Goal: Information Seeking & Learning: Learn about a topic

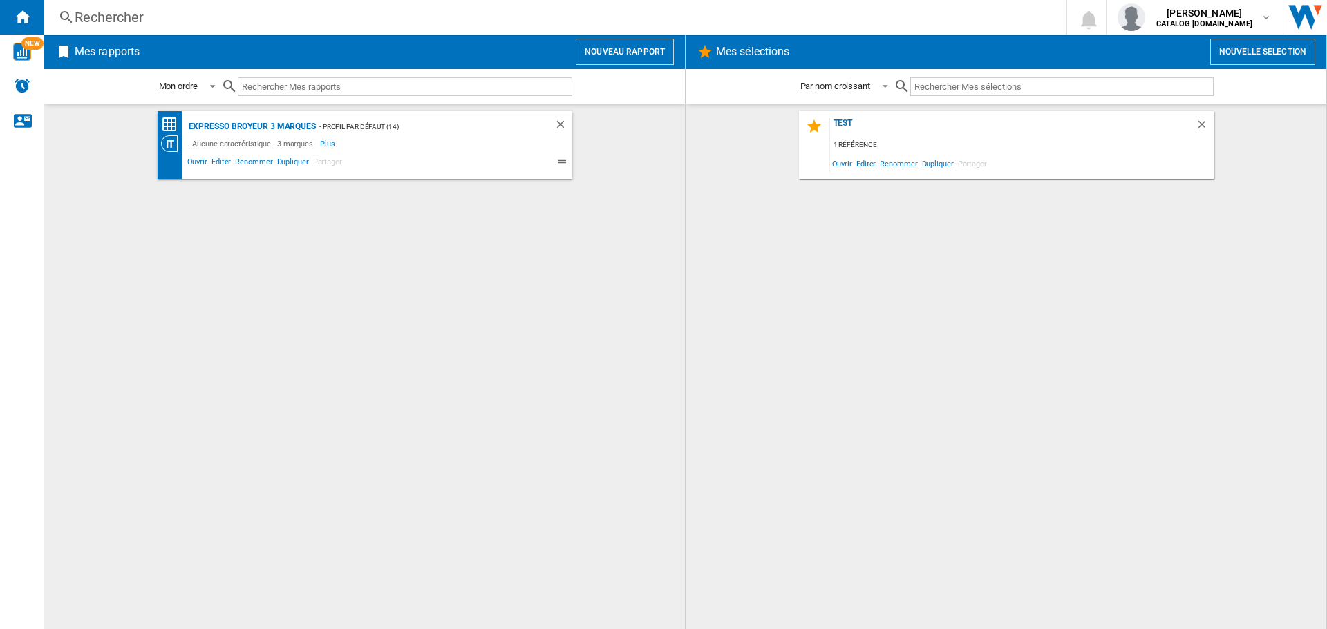
click at [314, 17] on div "Rechercher" at bounding box center [552, 17] width 955 height 19
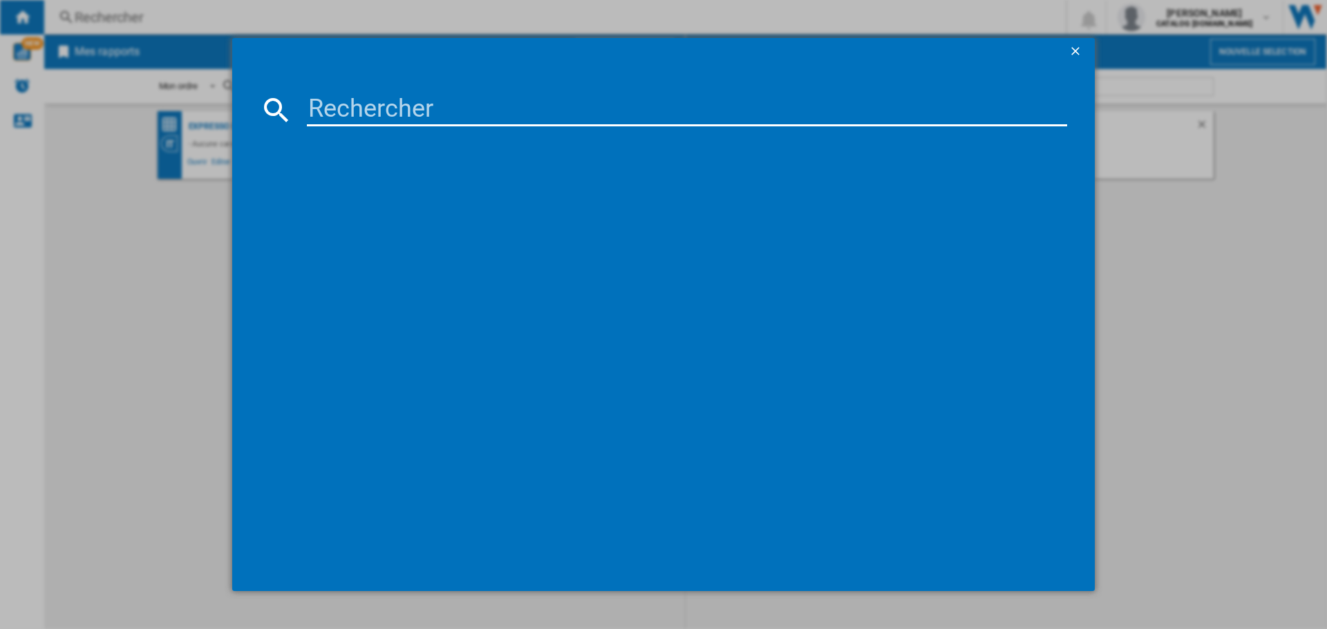
click at [434, 95] on input at bounding box center [687, 109] width 760 height 33
paste input "FEB [DOMAIN_NAME]"
type input "FEB [DOMAIN_NAME]"
click at [359, 108] on input "FEB [DOMAIN_NAME]" at bounding box center [687, 109] width 760 height 33
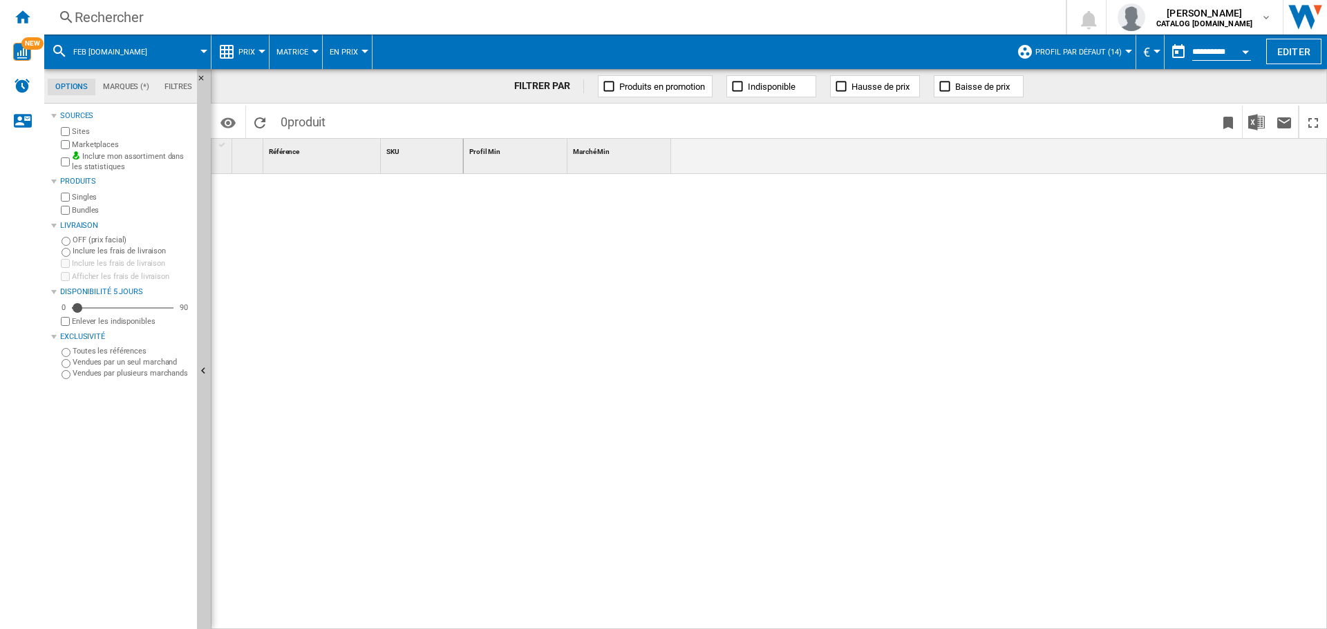
click at [281, 22] on div "Rechercher" at bounding box center [552, 17] width 955 height 19
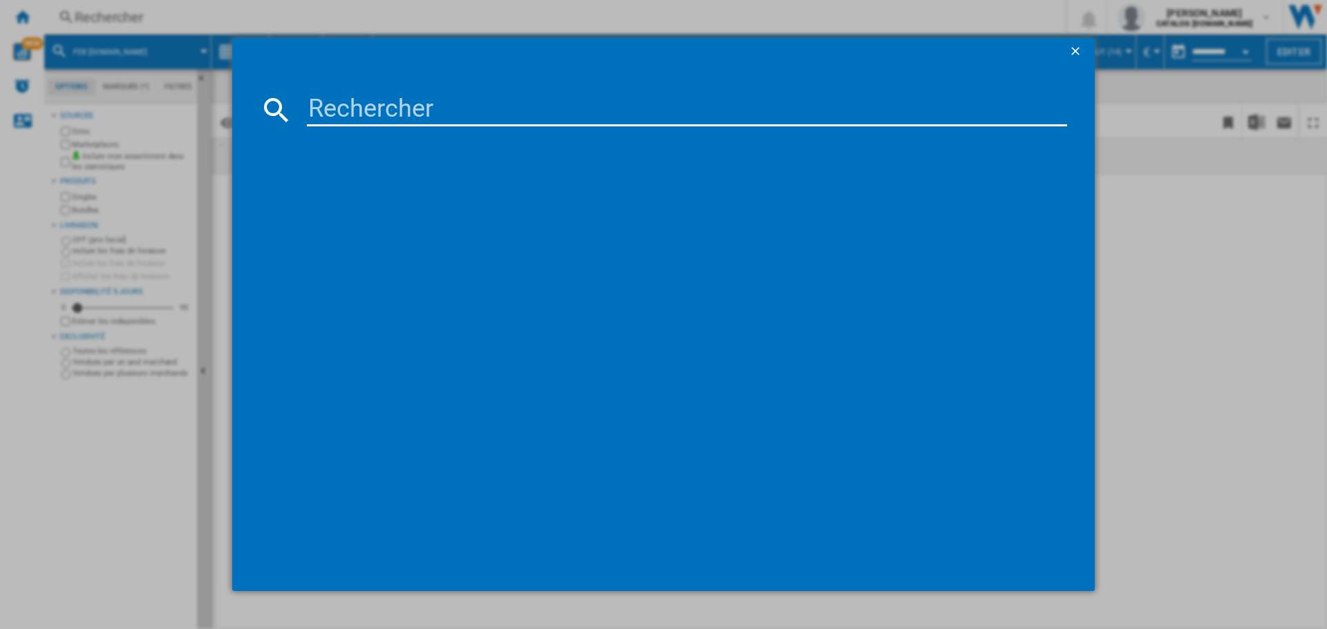
click at [436, 108] on input at bounding box center [687, 109] width 760 height 33
paste input "FEB [DOMAIN_NAME]"
click at [362, 109] on input "FEB [DOMAIN_NAME]" at bounding box center [687, 109] width 760 height 33
click at [415, 108] on input "[DOMAIN_NAME]" at bounding box center [687, 109] width 760 height 33
type input "FEB4435BG"
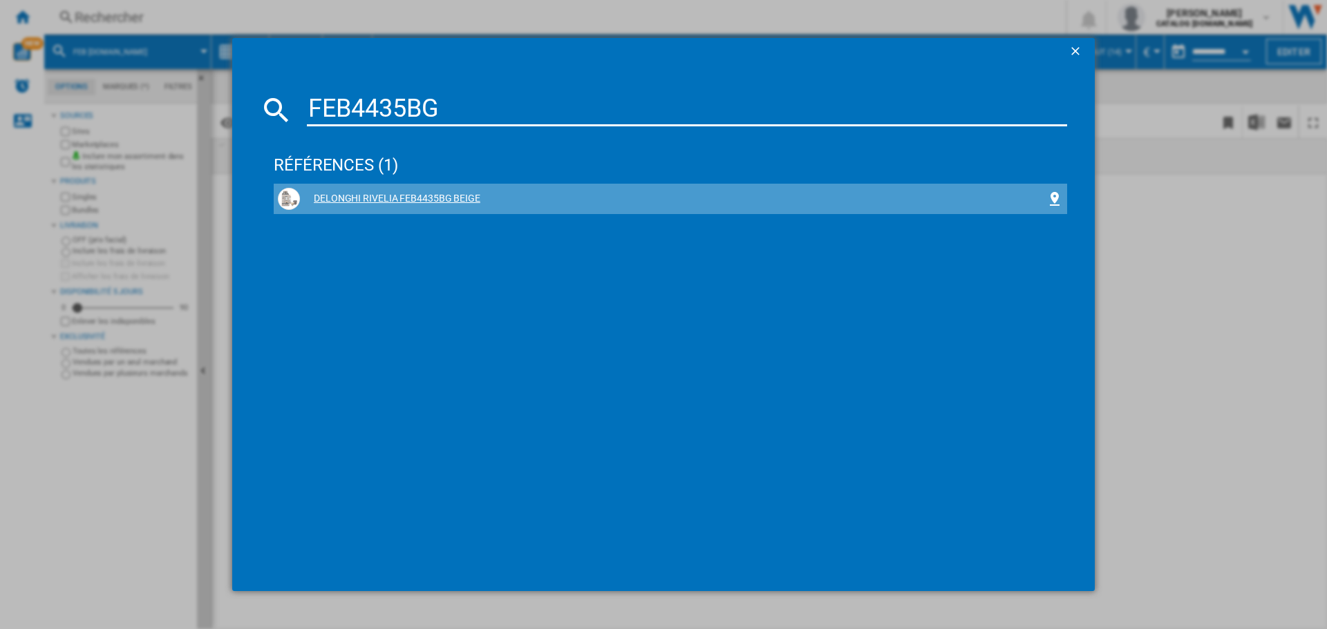
click at [410, 198] on div "DELONGHI RIVELIA FEB4435BG BEIGE" at bounding box center [673, 199] width 746 height 14
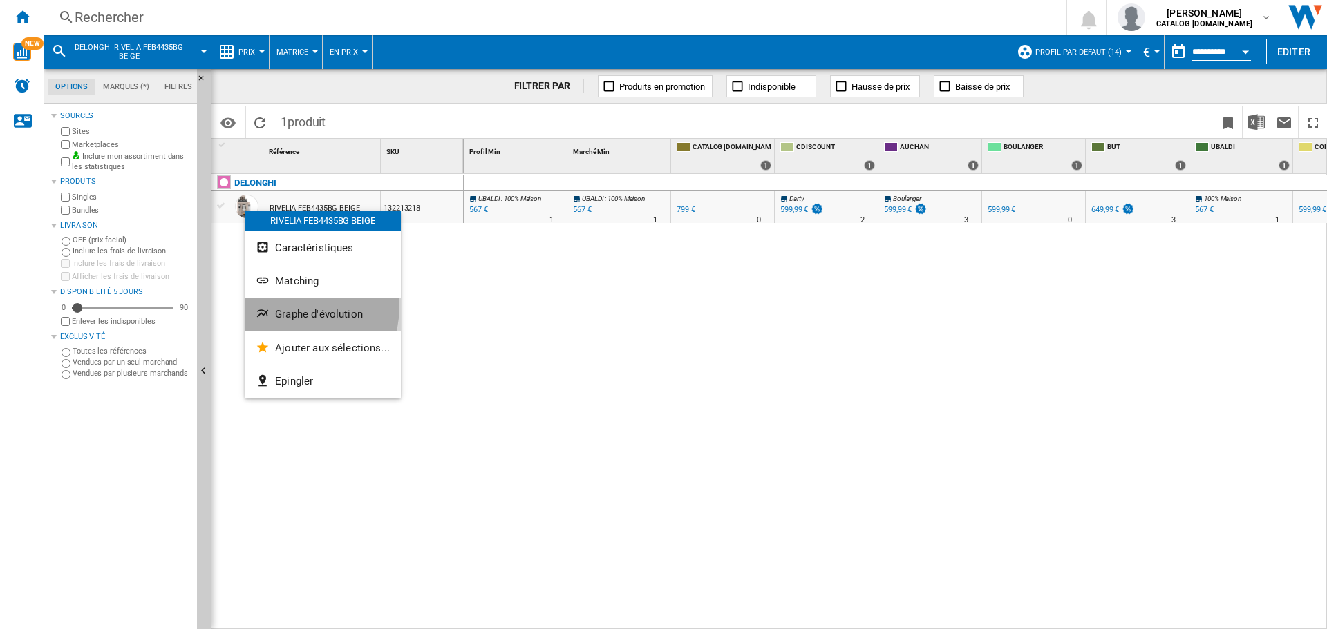
click at [299, 307] on button "Graphe d'évolution" at bounding box center [323, 314] width 156 height 33
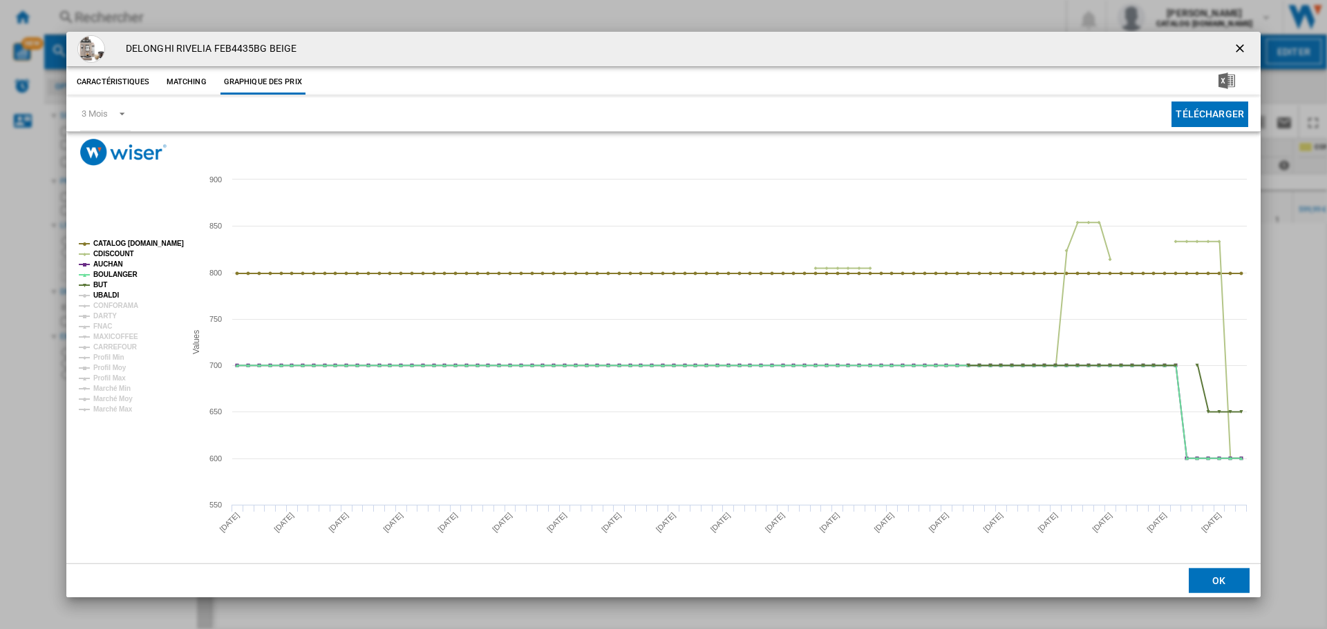
click at [104, 294] on tspan "UBALDI" at bounding box center [106, 296] width 26 height 8
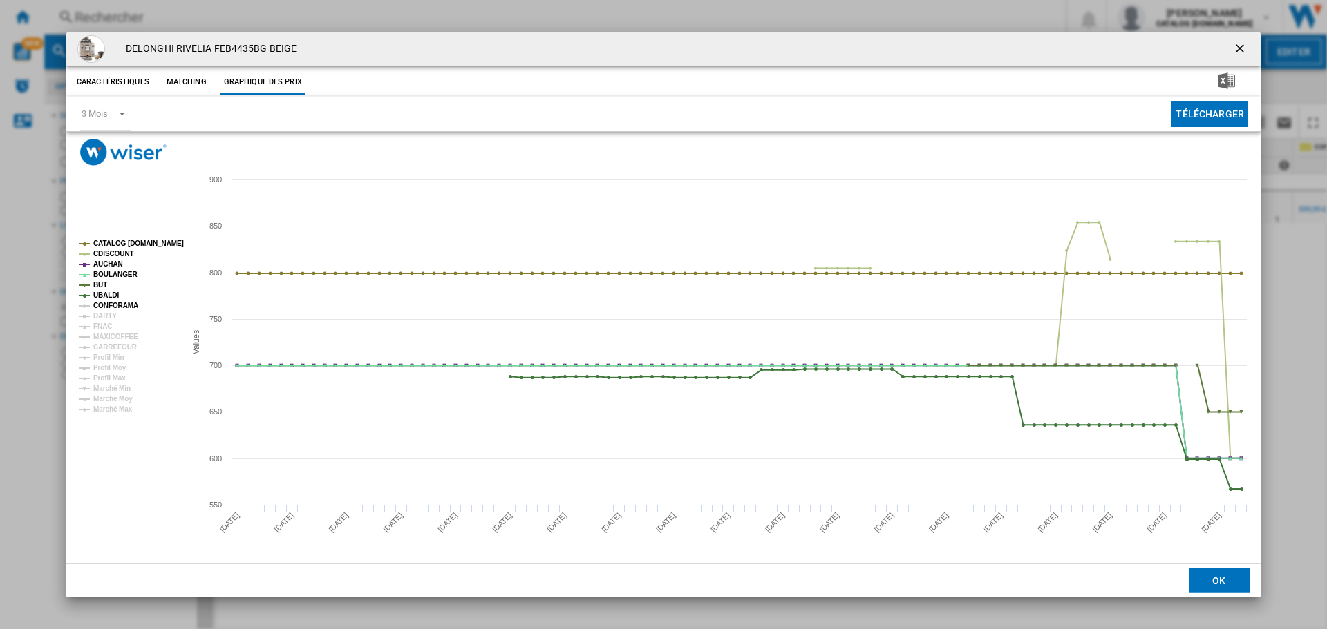
click at [107, 306] on tspan "CONFORAMA" at bounding box center [115, 306] width 45 height 8
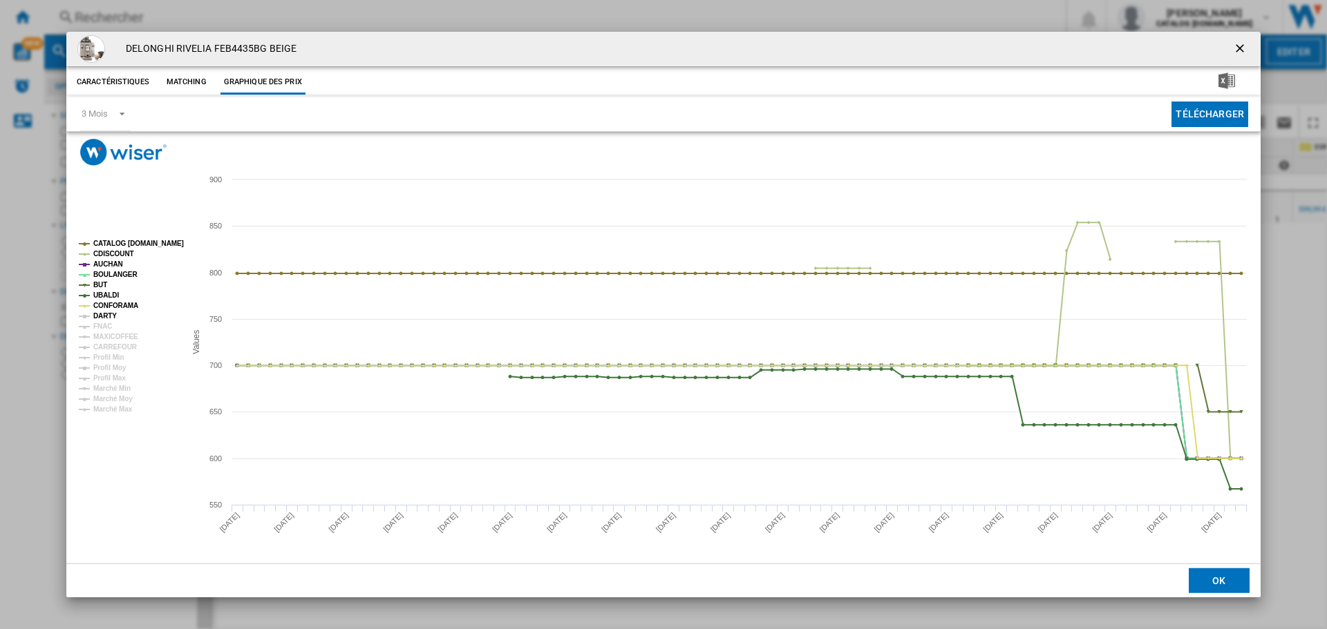
click at [106, 316] on tspan "DARTY" at bounding box center [104, 316] width 23 height 8
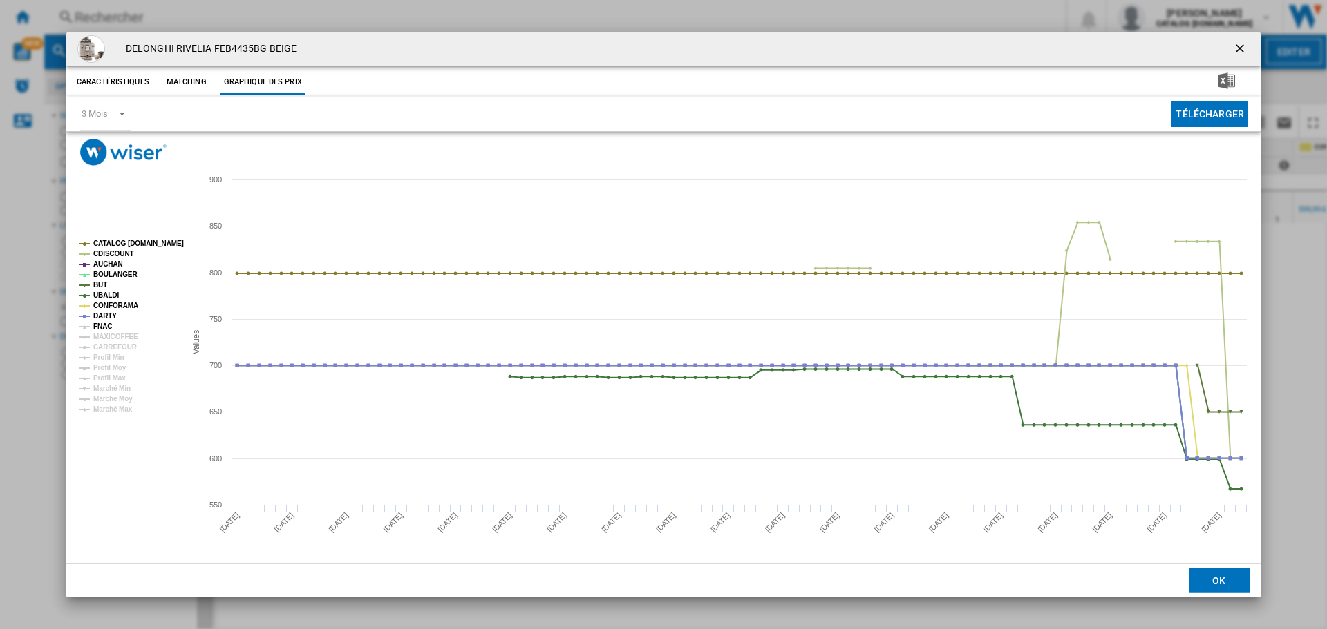
click at [102, 329] on tspan "FNAC" at bounding box center [102, 327] width 19 height 8
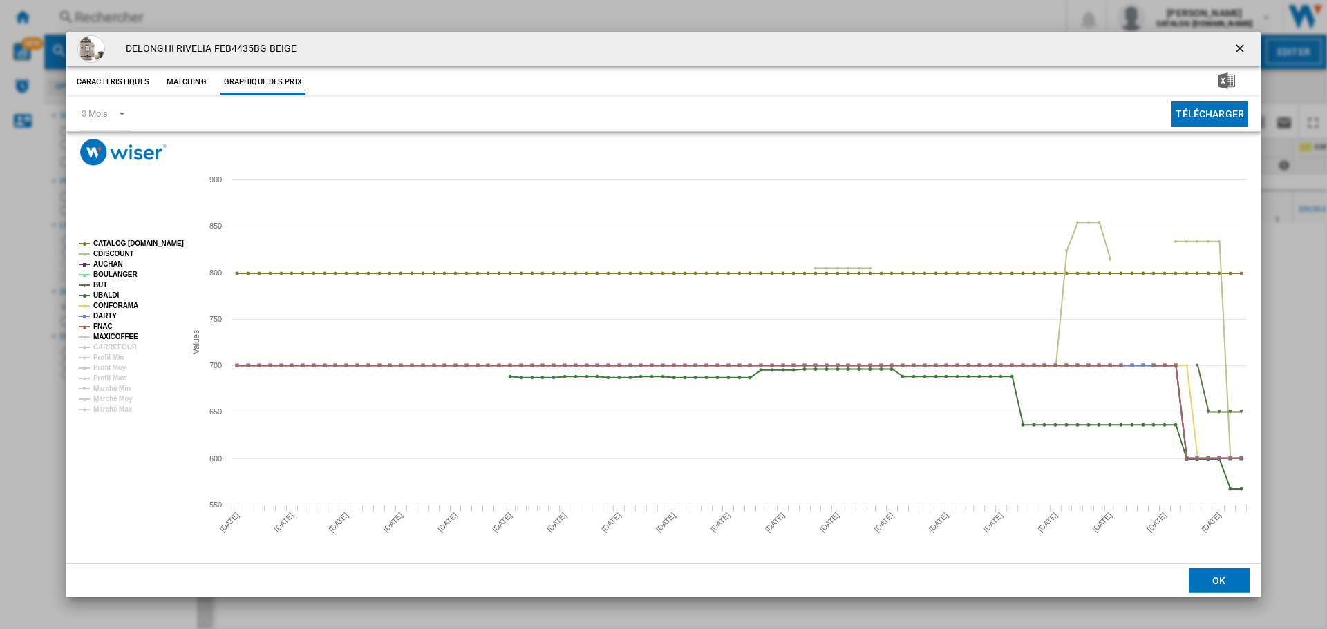
click at [103, 335] on tspan "MAXICOFFEE" at bounding box center [115, 337] width 45 height 8
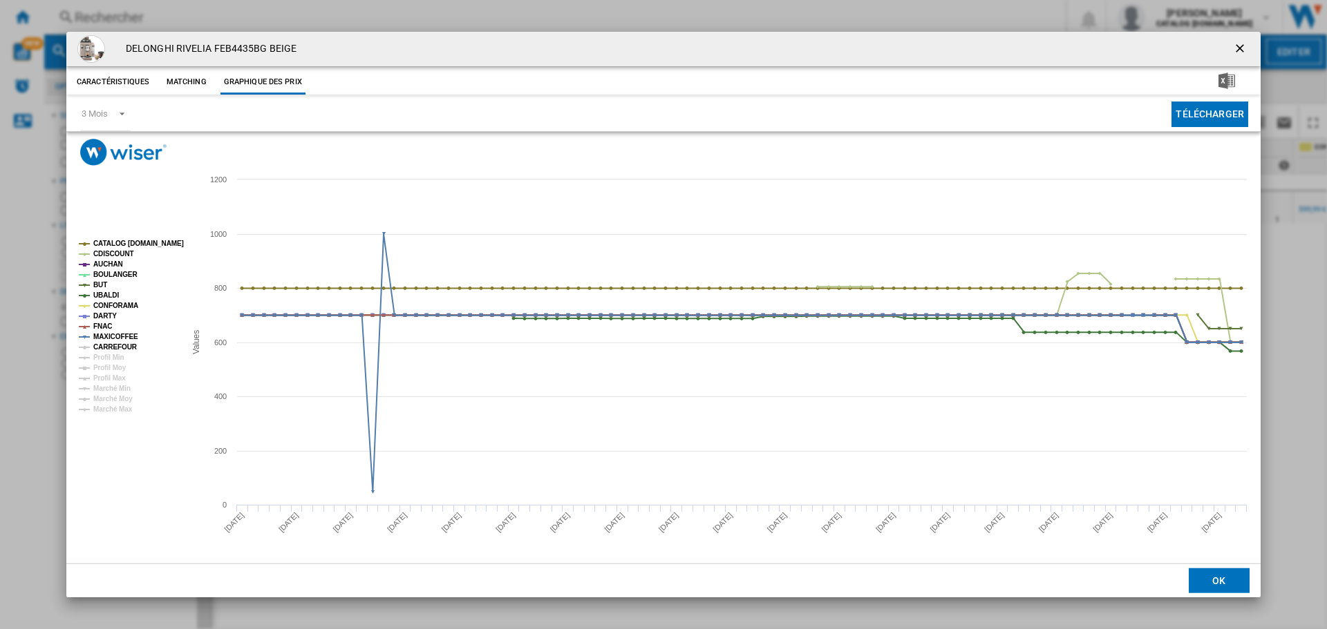
click at [106, 347] on tspan "CARREFOUR" at bounding box center [115, 347] width 44 height 8
click at [135, 247] on tspan "CATALOG [DOMAIN_NAME]" at bounding box center [138, 244] width 91 height 8
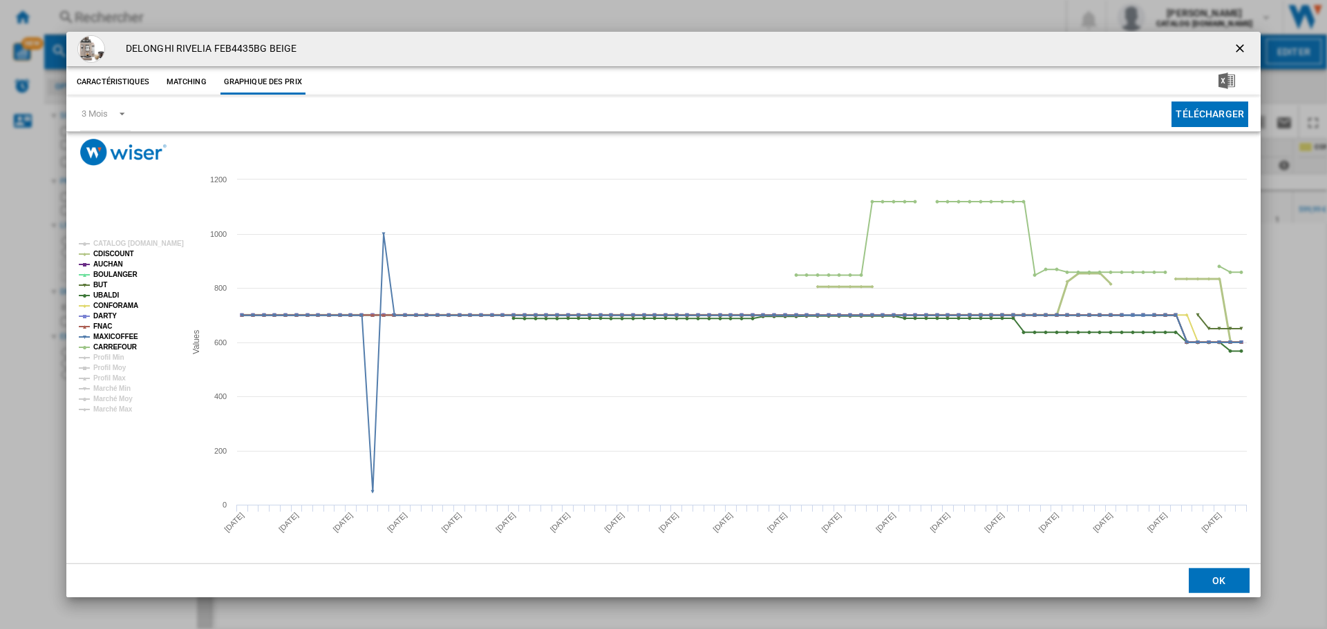
click at [122, 254] on tspan "CDISCOUNT" at bounding box center [113, 254] width 41 height 8
click at [115, 264] on tspan "AUCHAN" at bounding box center [108, 264] width 30 height 8
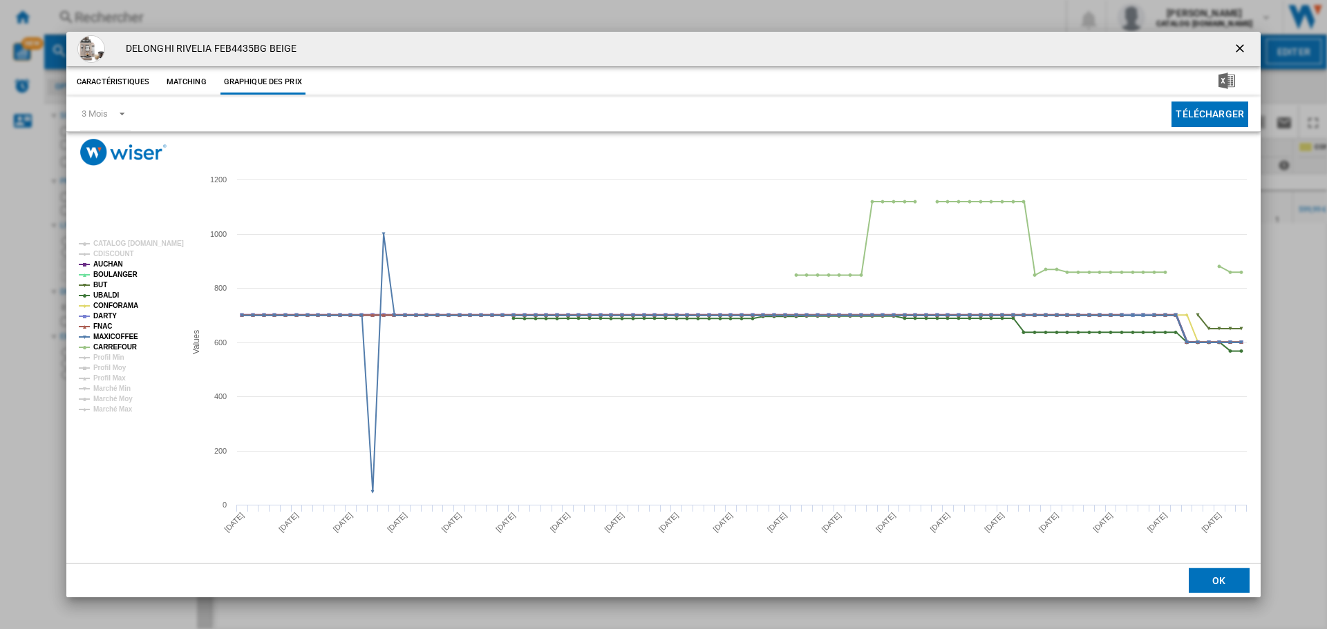
click at [115, 264] on tspan "AUCHAN" at bounding box center [108, 264] width 30 height 8
click at [116, 276] on tspan "BOULANGER" at bounding box center [115, 275] width 44 height 8
click at [115, 274] on tspan "BOULANGER" at bounding box center [115, 275] width 44 height 8
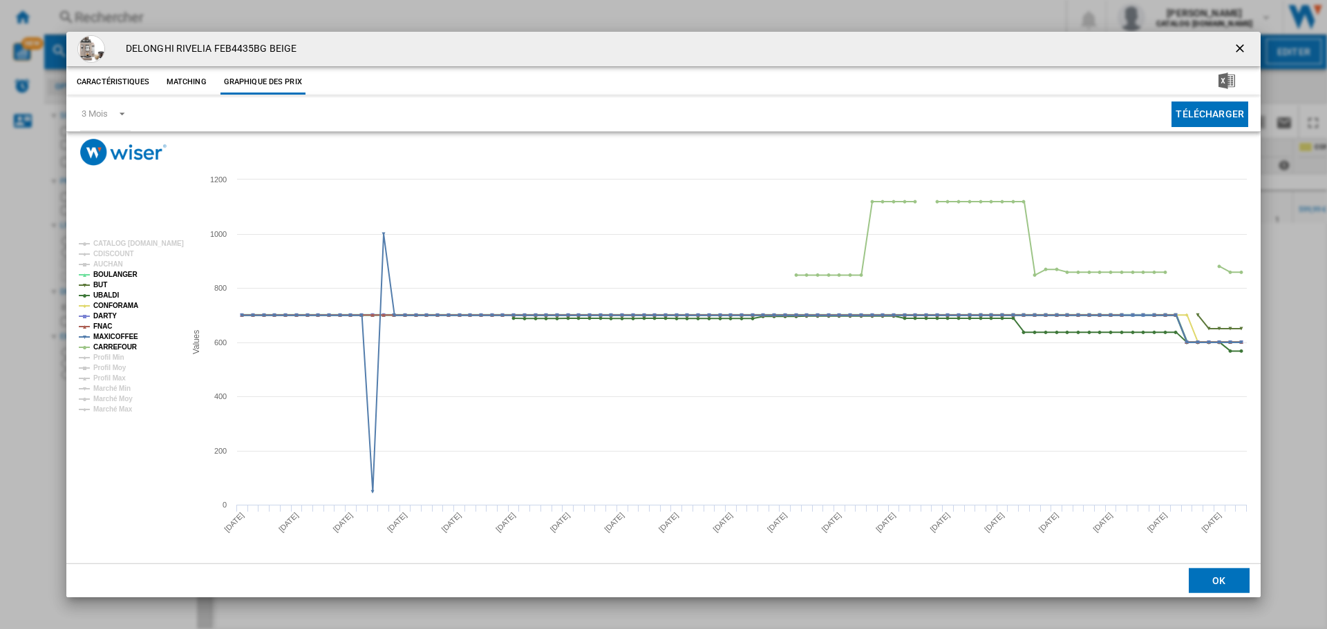
click at [115, 274] on tspan "BOULANGER" at bounding box center [115, 275] width 44 height 8
click at [97, 283] on tspan "BUT" at bounding box center [100, 285] width 14 height 8
click at [101, 296] on tspan "UBALDI" at bounding box center [106, 296] width 26 height 8
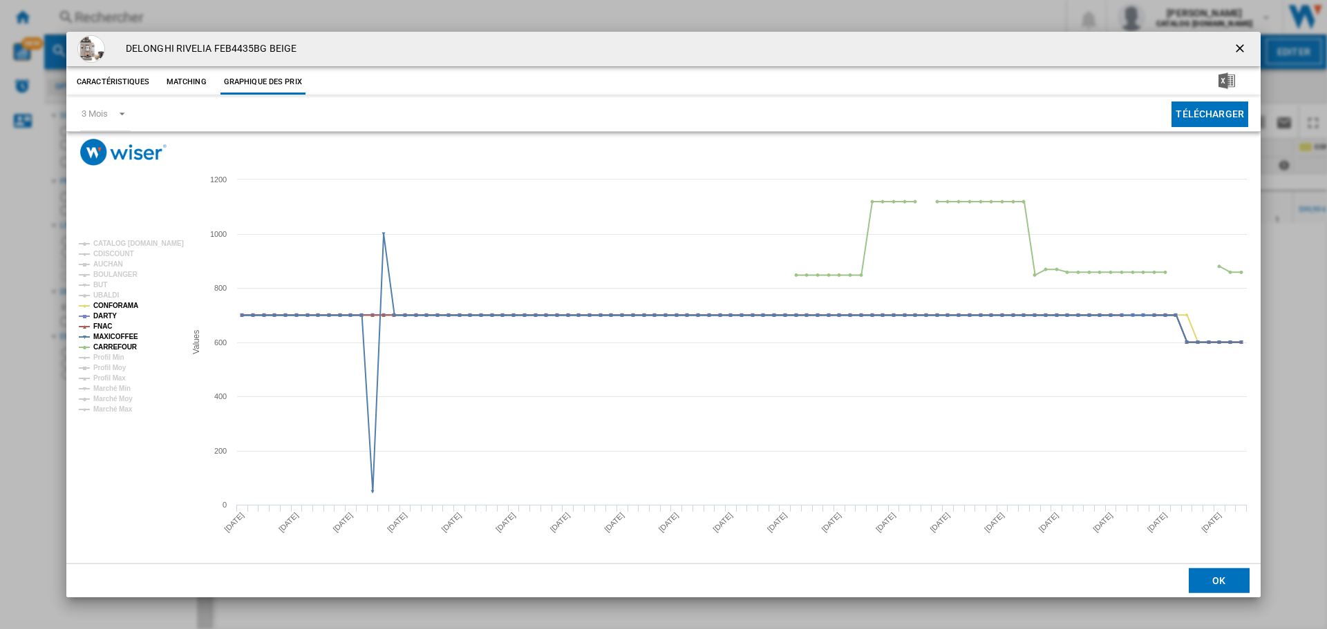
click at [101, 296] on tspan "UBALDI" at bounding box center [106, 296] width 26 height 8
click at [106, 305] on tspan "CONFORAMA" at bounding box center [115, 306] width 45 height 8
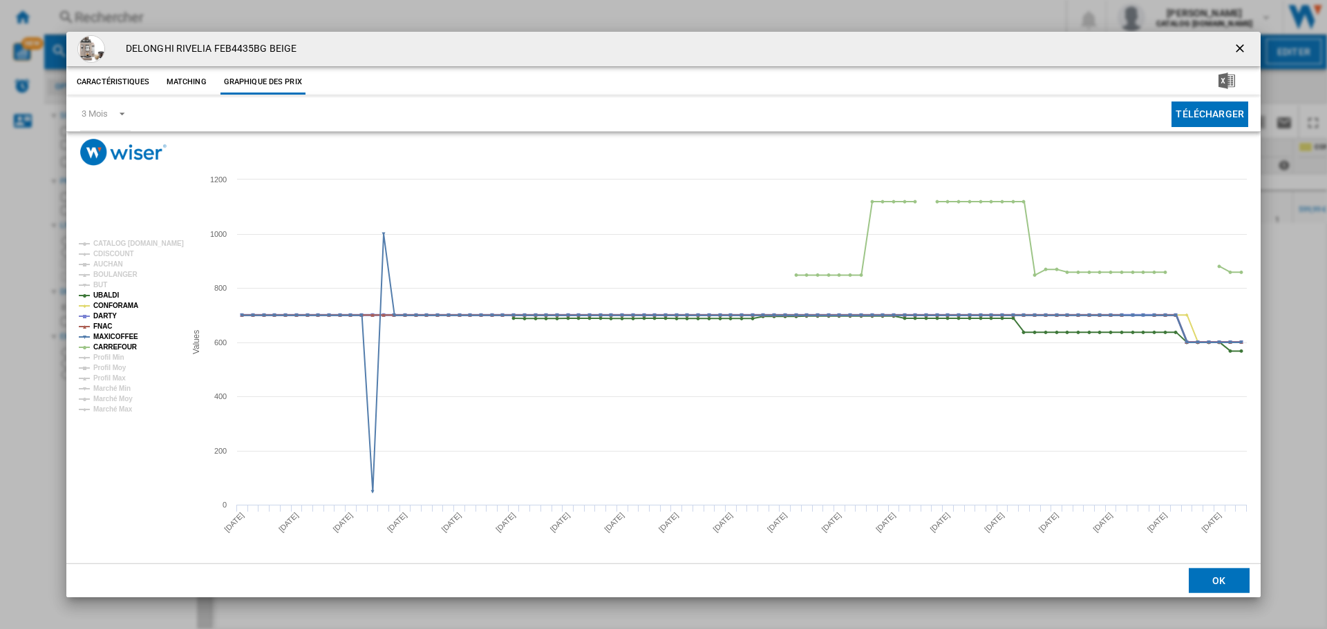
click at [102, 312] on tspan "DARTY" at bounding box center [104, 316] width 23 height 8
click at [103, 324] on tspan "FNAC" at bounding box center [102, 327] width 19 height 8
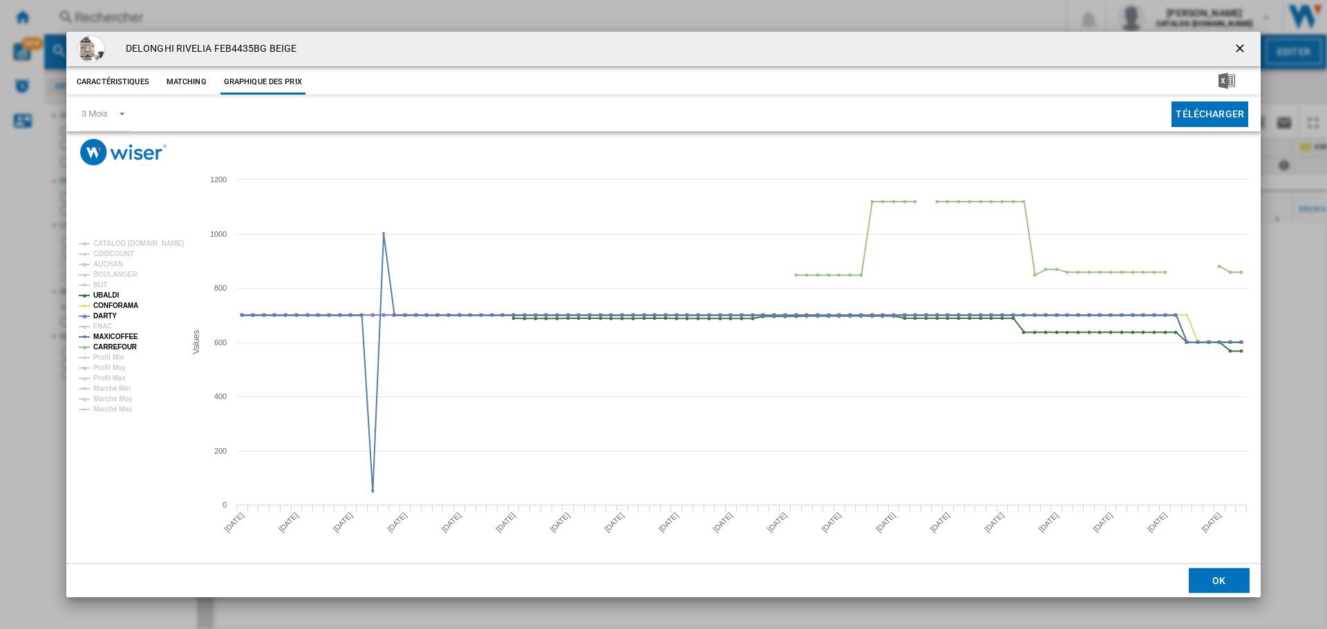
click at [103, 324] on tspan "FNAC" at bounding box center [102, 327] width 19 height 8
click at [104, 335] on tspan "MAXICOFFEE" at bounding box center [115, 337] width 45 height 8
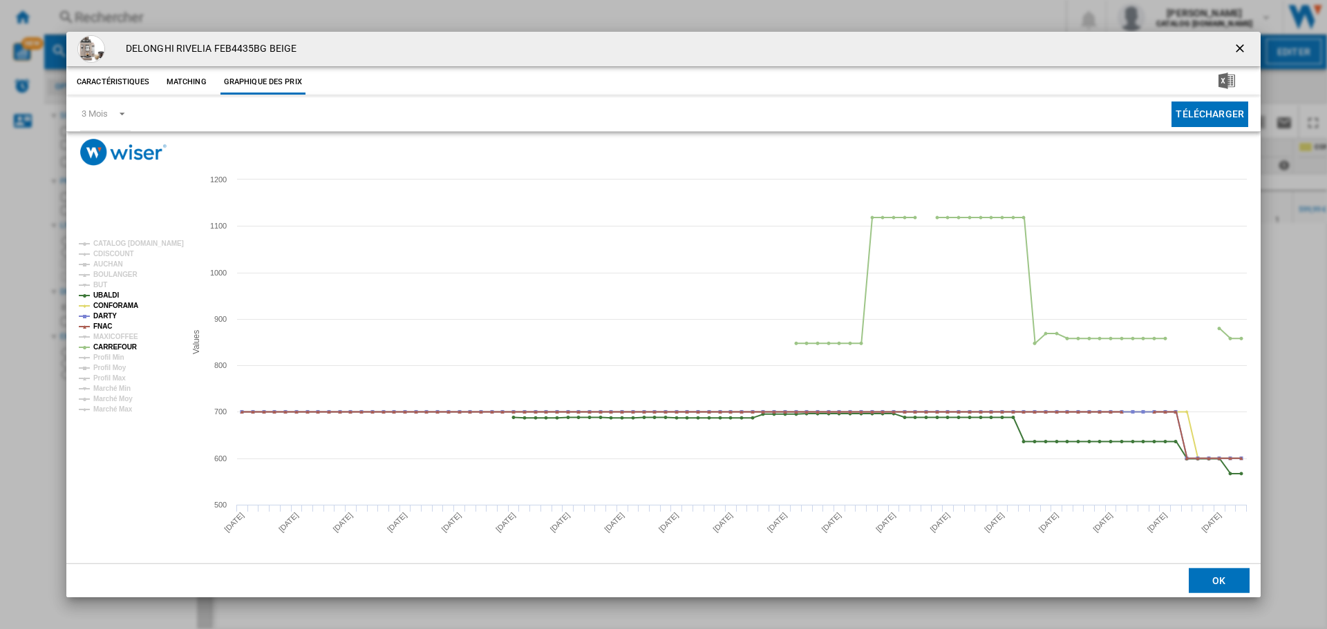
click at [105, 341] on tspan "MAXICOFFEE" at bounding box center [115, 337] width 45 height 8
